Goal: Task Accomplishment & Management: Manage account settings

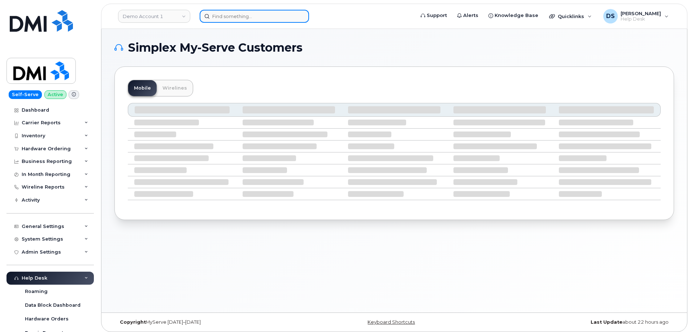
click at [234, 15] on input at bounding box center [254, 16] width 109 height 13
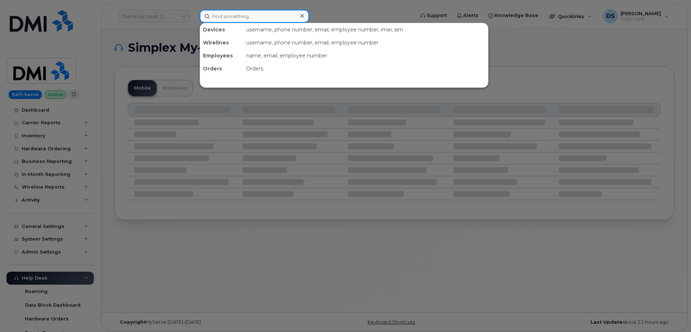
paste input "297448"
type input "297448"
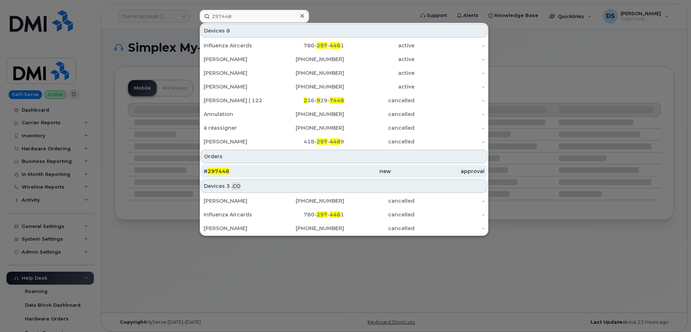
click at [224, 169] on span "297448" at bounding box center [219, 171] width 22 height 7
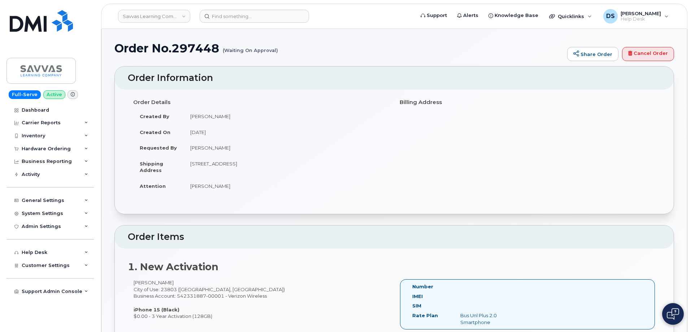
click at [323, 51] on h1 "Order No.297448 (Waiting On Approval)" at bounding box center [339, 48] width 449 height 13
click at [85, 147] on icon at bounding box center [87, 149] width 4 height 4
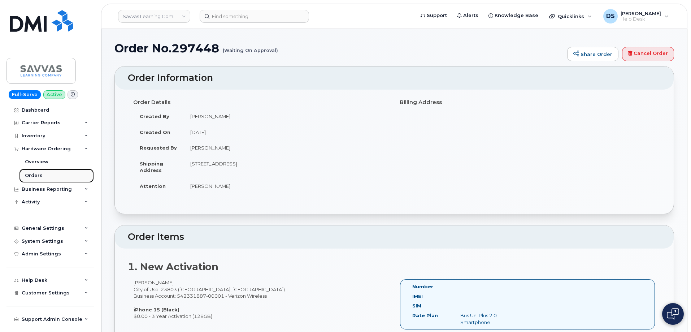
click at [43, 173] on link "Orders" at bounding box center [56, 176] width 75 height 14
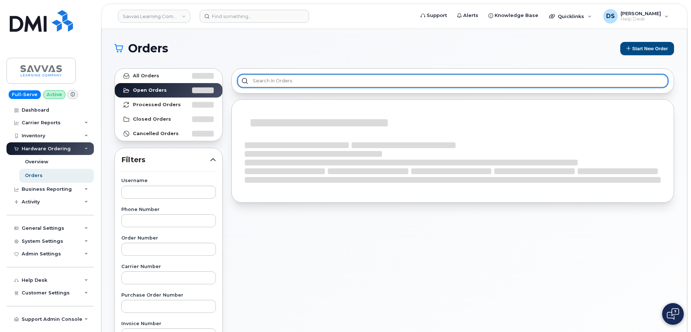
click at [297, 78] on input "text" at bounding box center [453, 80] width 431 height 13
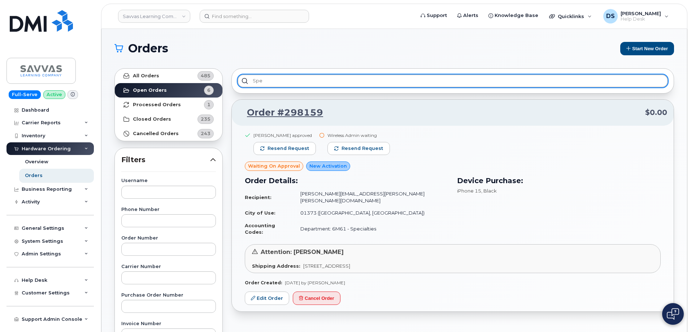
type input "spec"
click at [272, 81] on input "spec" at bounding box center [453, 80] width 431 height 13
drag, startPoint x: 271, startPoint y: 80, endPoint x: 229, endPoint y: 83, distance: 42.0
click at [241, 72] on div "spec" at bounding box center [453, 80] width 443 height 25
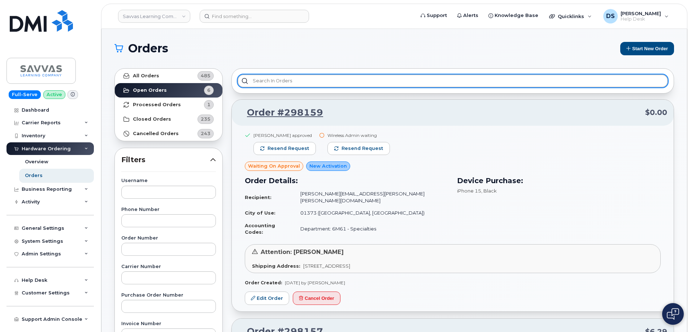
click at [264, 80] on input "text" at bounding box center [453, 80] width 431 height 13
type input "s"
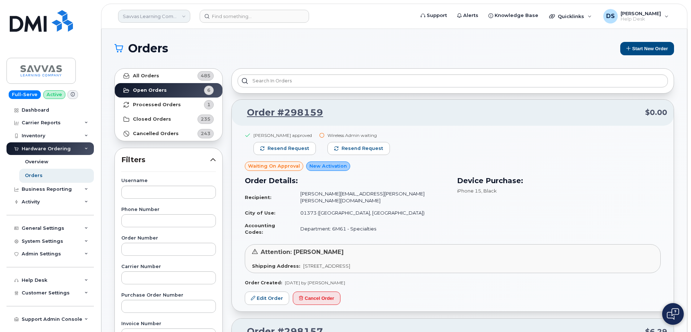
click at [183, 15] on link "Savvas Learning Company LLC" at bounding box center [154, 16] width 72 height 13
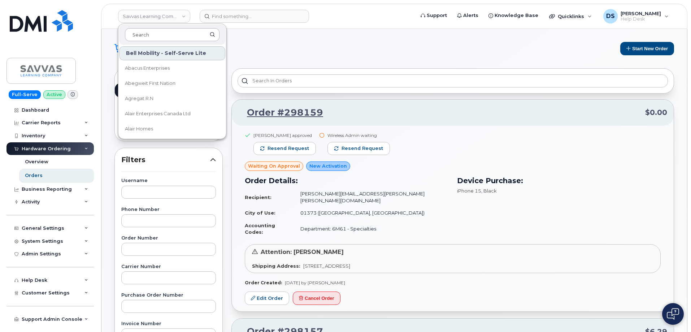
click at [166, 29] on input at bounding box center [172, 34] width 95 height 13
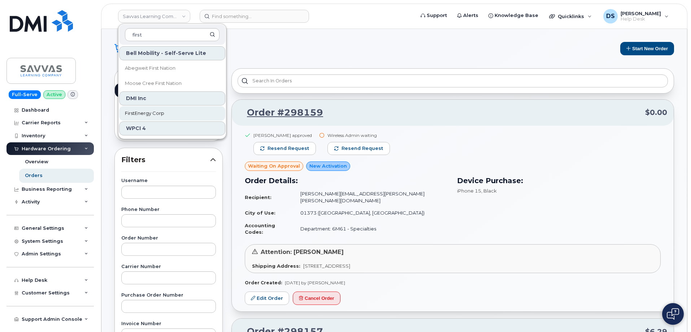
type input "first"
click at [152, 112] on span "FirstEnergy Corp" at bounding box center [144, 113] width 39 height 7
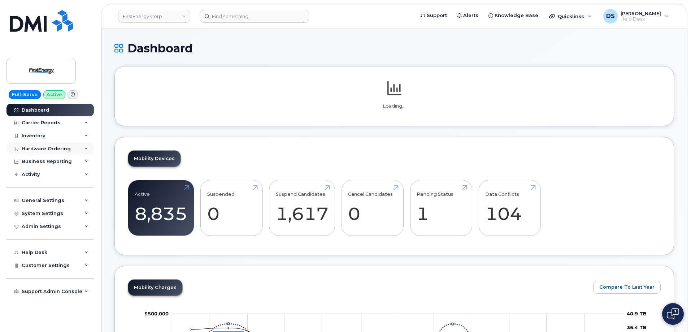
click at [85, 146] on div "Hardware Ordering" at bounding box center [50, 148] width 87 height 13
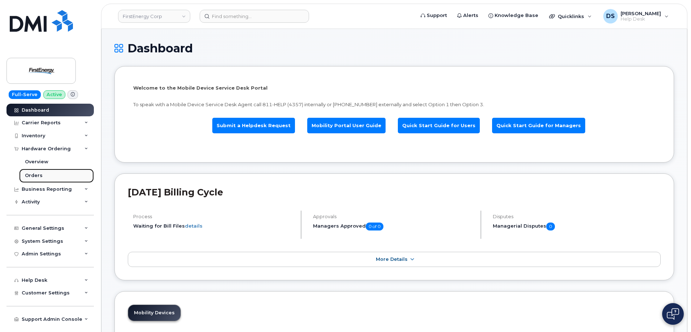
click at [40, 173] on div "Orders" at bounding box center [34, 175] width 18 height 7
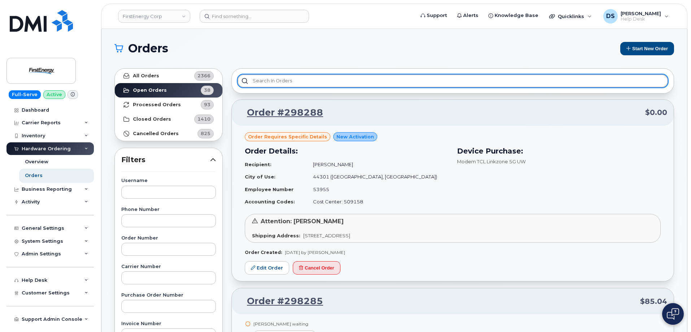
click at [272, 79] on input "text" at bounding box center [453, 80] width 431 height 13
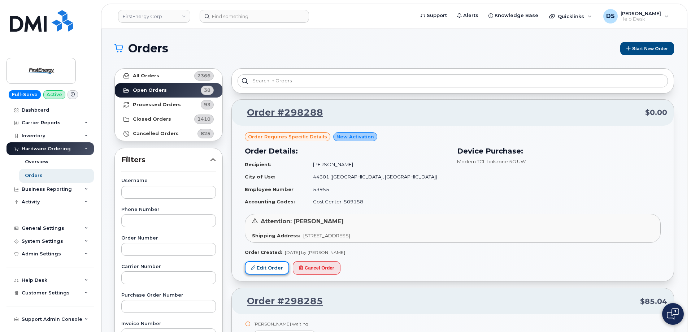
click at [270, 268] on link "Edit Order" at bounding box center [267, 267] width 44 height 13
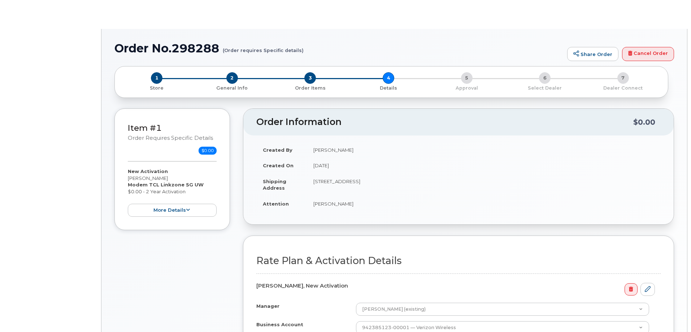
select select "Custom Mobile Broadband 4gb Sh"
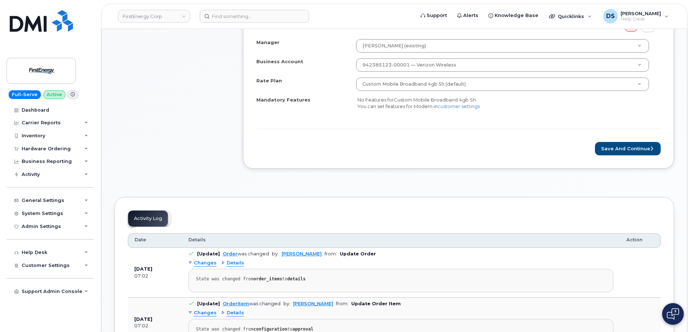
scroll to position [318, 0]
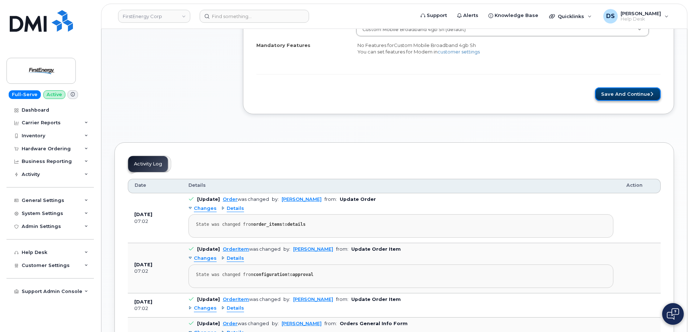
click at [632, 93] on button "Save and Continue" at bounding box center [628, 93] width 66 height 13
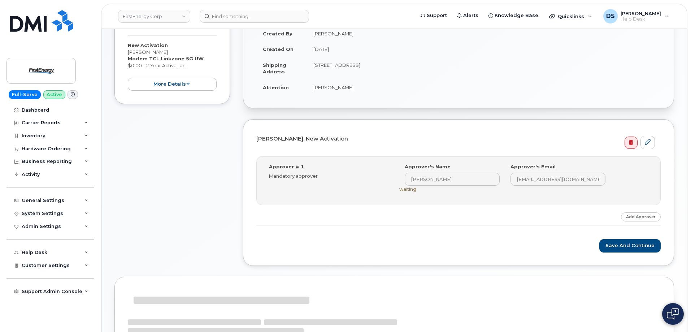
scroll to position [211, 0]
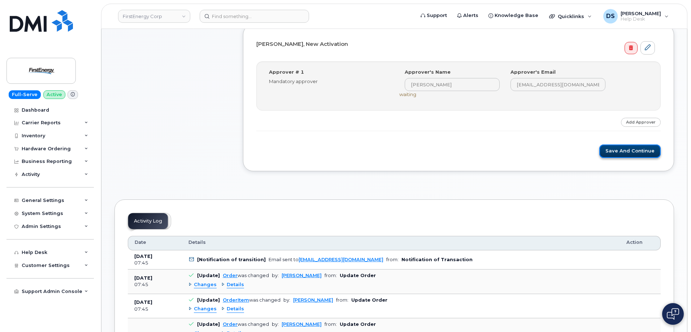
click at [630, 151] on button "Save and Continue" at bounding box center [630, 151] width 61 height 13
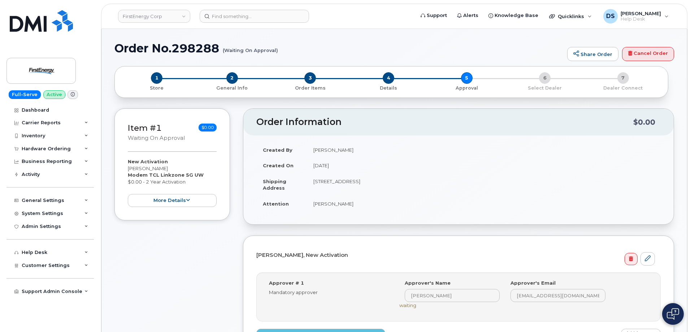
scroll to position [181, 0]
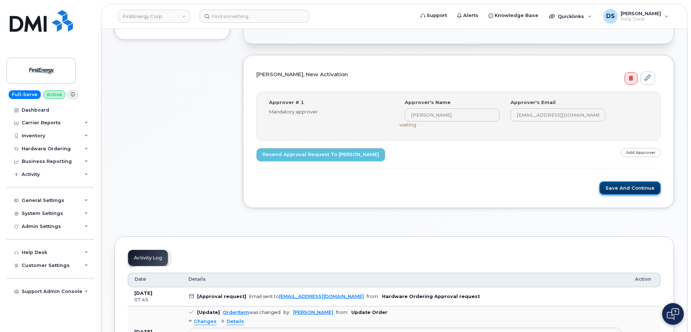
click at [625, 186] on button "Save and Continue" at bounding box center [630, 187] width 61 height 13
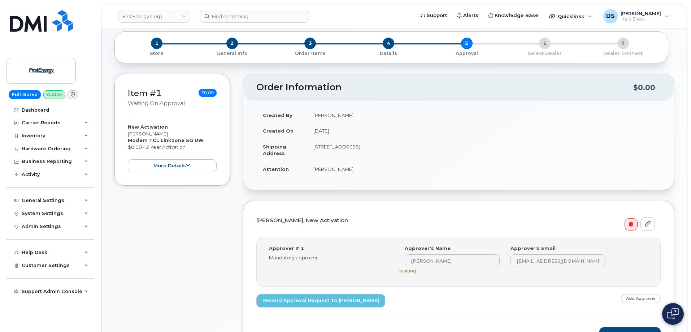
scroll to position [72, 0]
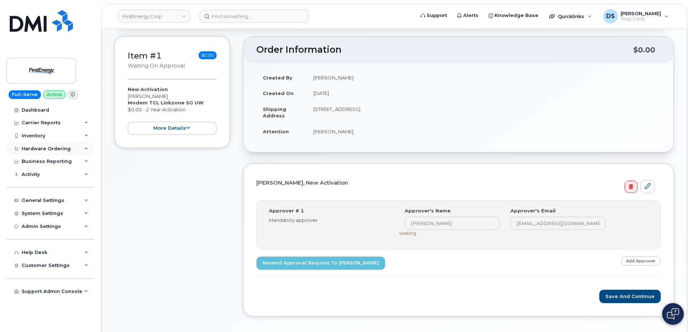
click at [88, 148] on icon at bounding box center [87, 149] width 4 height 4
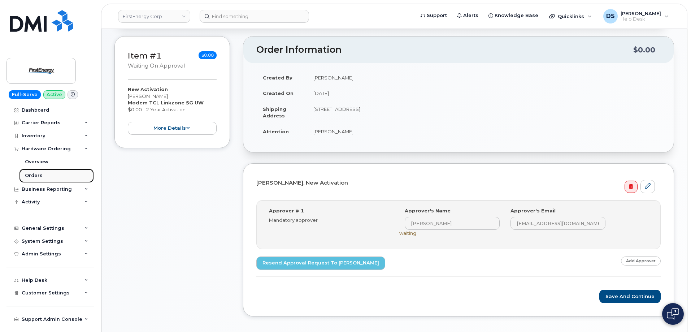
click at [36, 176] on div "Orders" at bounding box center [34, 175] width 18 height 7
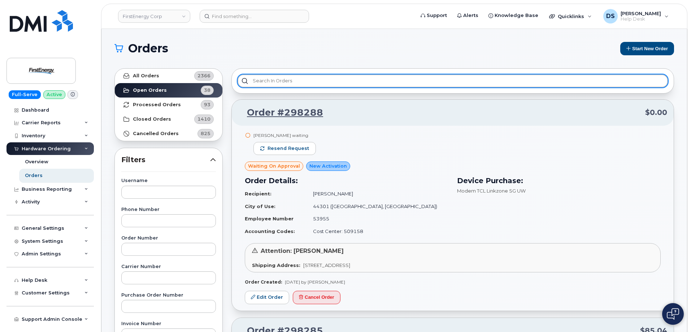
click at [280, 80] on input "text" at bounding box center [453, 80] width 431 height 13
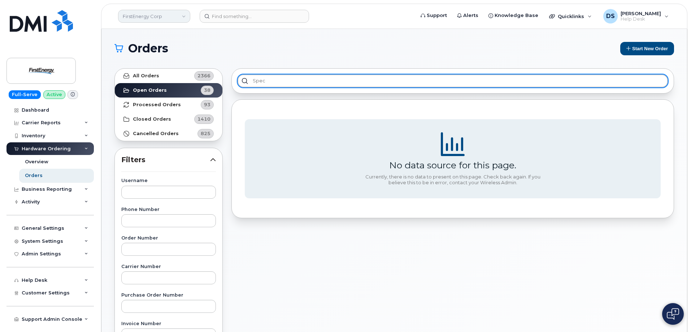
type input "spec"
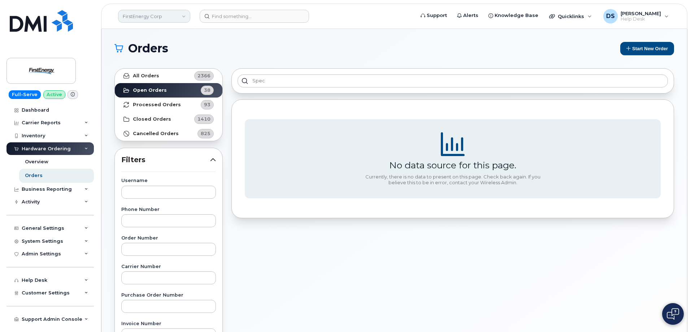
click at [163, 17] on link "FirstEnergy Corp" at bounding box center [154, 16] width 72 height 13
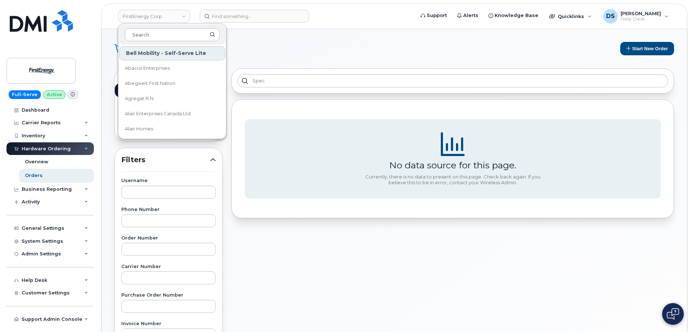
drag, startPoint x: 152, startPoint y: 34, endPoint x: 135, endPoint y: 24, distance: 19.3
click at [154, 30] on input at bounding box center [172, 34] width 95 height 13
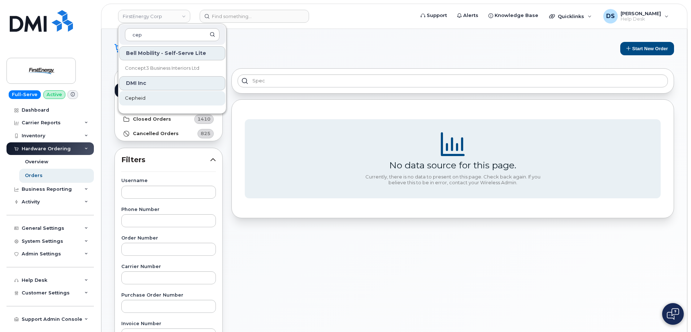
type input "cep"
click at [133, 98] on span "Cepheid" at bounding box center [135, 98] width 21 height 7
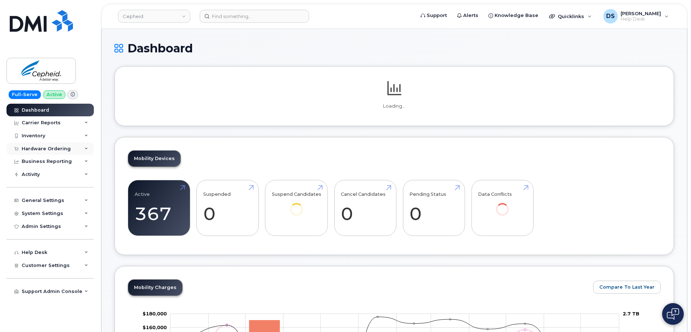
click at [86, 147] on icon at bounding box center [87, 149] width 4 height 4
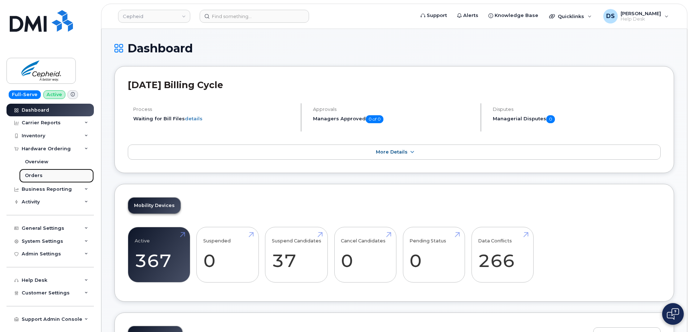
click at [39, 174] on div "Orders" at bounding box center [34, 175] width 18 height 7
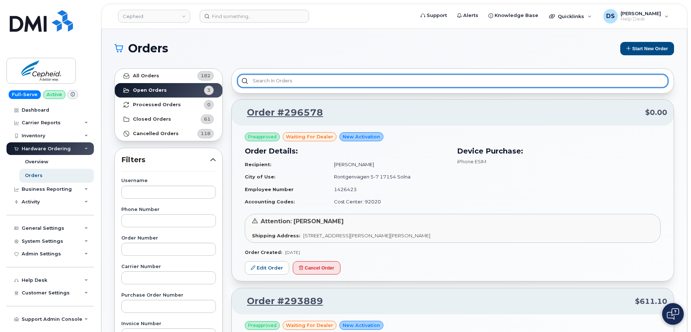
click at [275, 78] on input "text" at bounding box center [453, 80] width 431 height 13
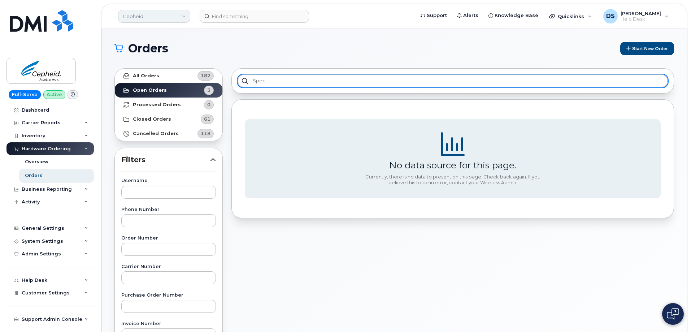
type input "spec"
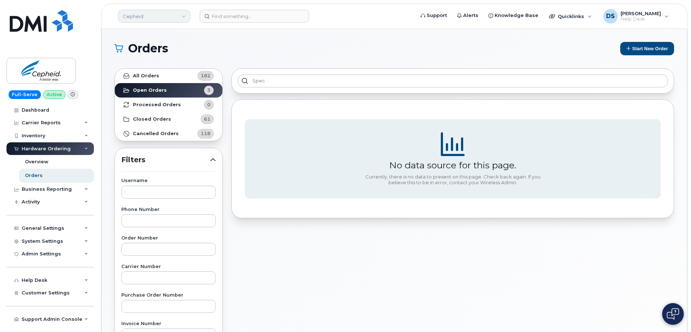
click at [184, 14] on link "Cepheid" at bounding box center [154, 16] width 72 height 13
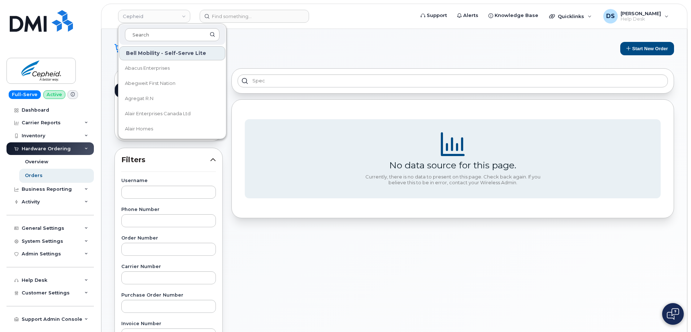
click at [160, 24] on div "Bell Mobility - Self-Serve Lite Abacus Enterprises Abegweit First Nation Agrega…" at bounding box center [172, 81] width 108 height 116
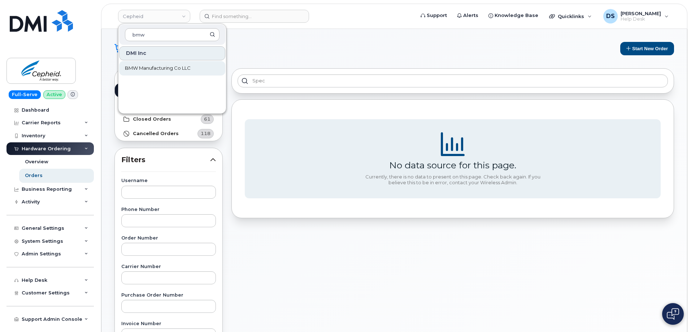
type input "bmw"
drag, startPoint x: 139, startPoint y: 65, endPoint x: 69, endPoint y: 139, distance: 102.2
click at [139, 65] on span "BMW Manufacturing Co LLC" at bounding box center [158, 68] width 66 height 7
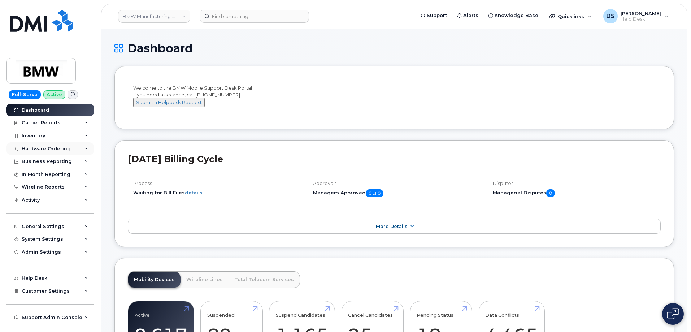
click at [86, 148] on icon at bounding box center [87, 149] width 4 height 4
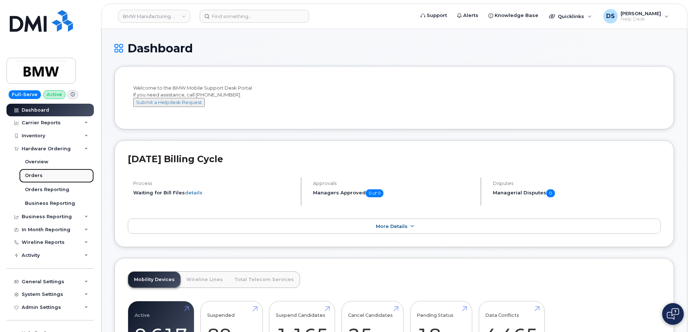
click at [41, 173] on div "Orders" at bounding box center [34, 175] width 18 height 7
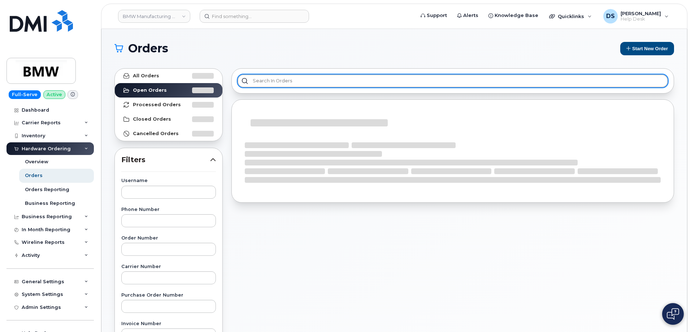
click at [310, 72] on div at bounding box center [453, 80] width 443 height 25
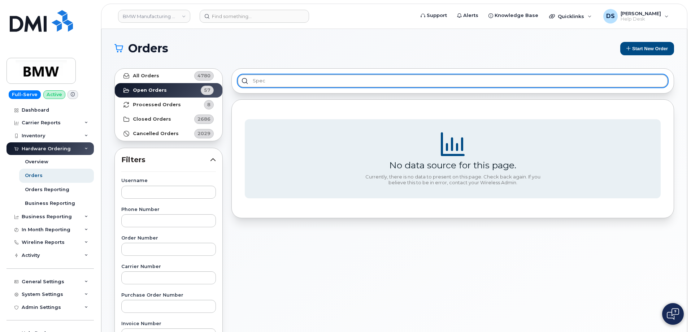
type input "spec"
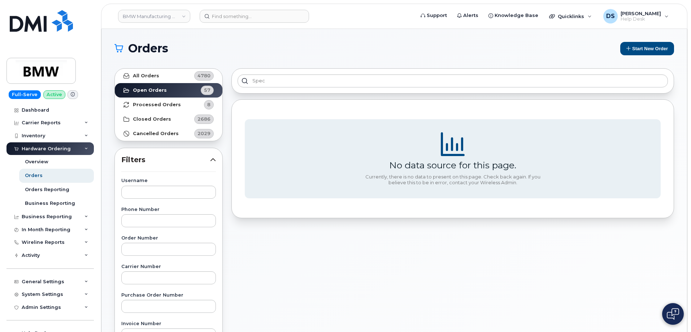
click at [296, 38] on div "Orders Start New Order All Orders 4780 Open Orders 57 Processed Orders 8 Closed…" at bounding box center [395, 304] width 586 height 551
